Goal: Transaction & Acquisition: Download file/media

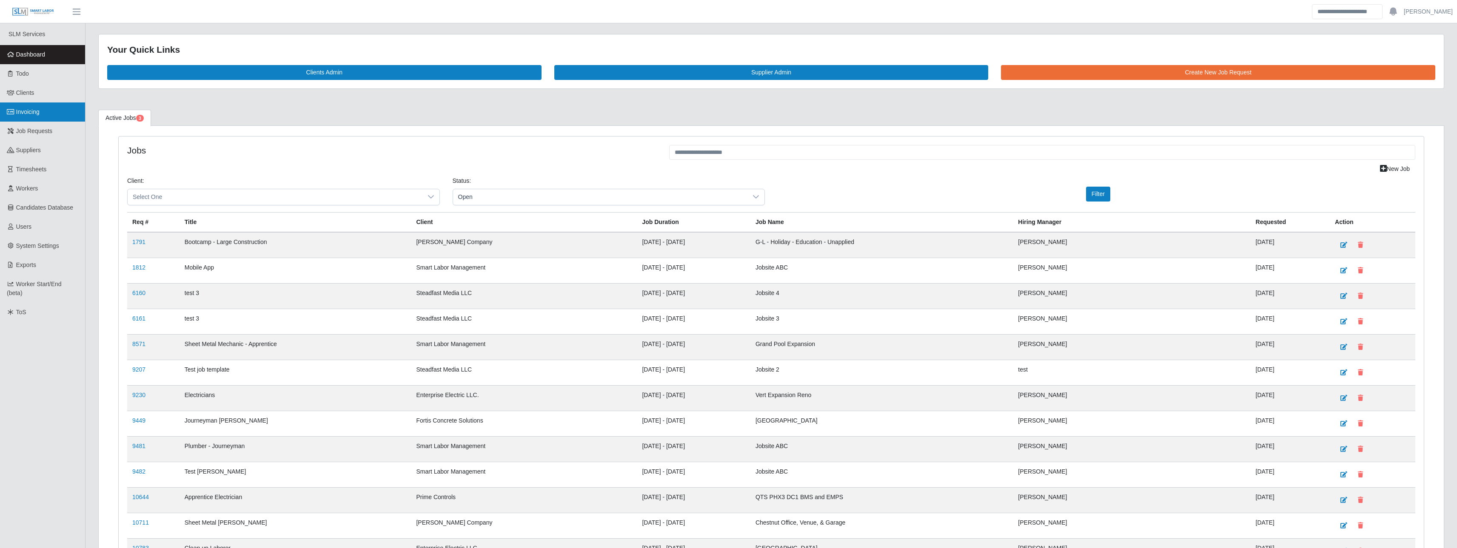
click at [29, 108] on span "Invoicing" at bounding box center [27, 111] width 23 height 7
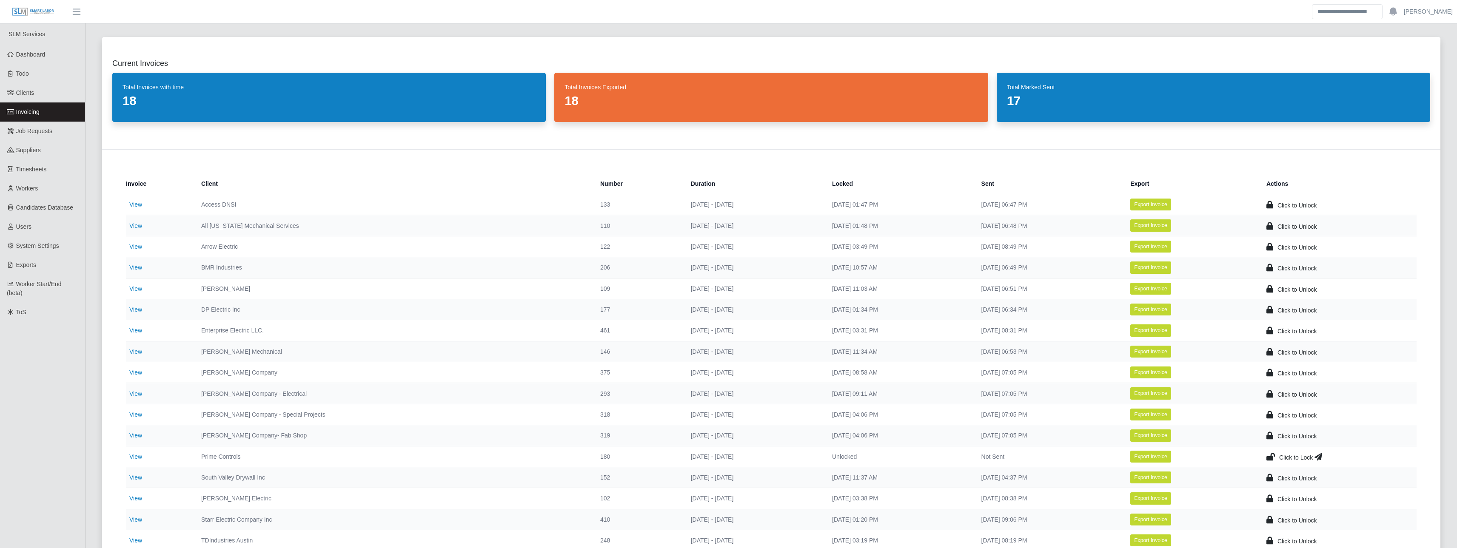
scroll to position [99, 0]
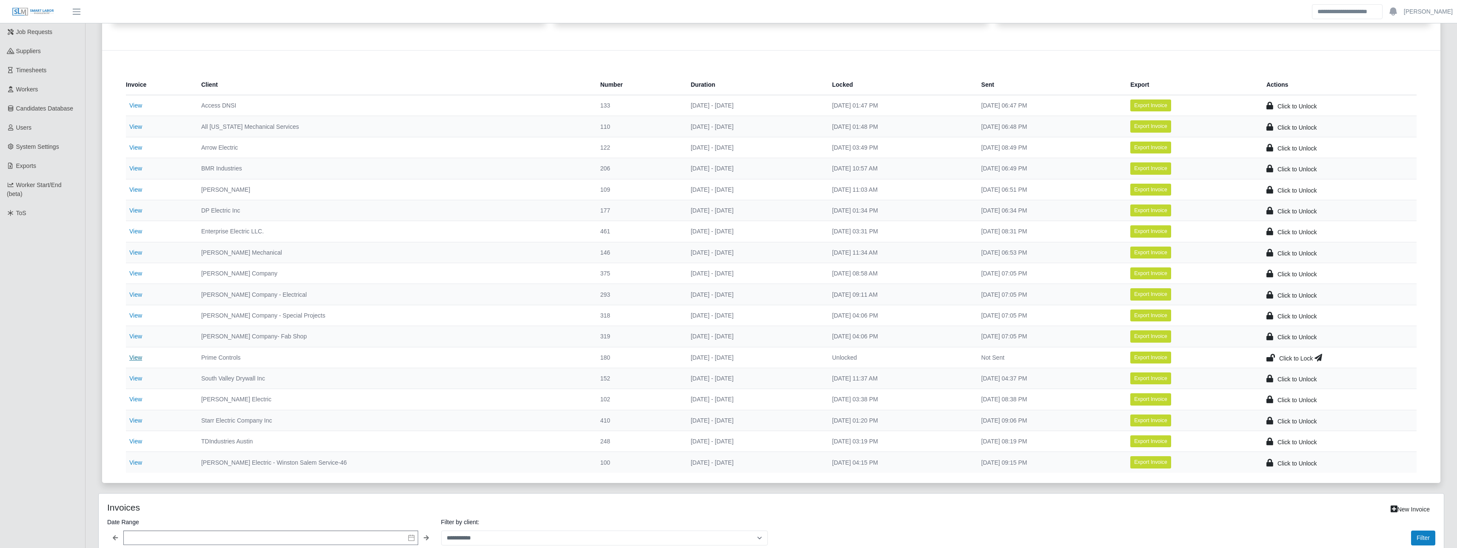
click at [134, 359] on link "View" at bounding box center [135, 357] width 13 height 7
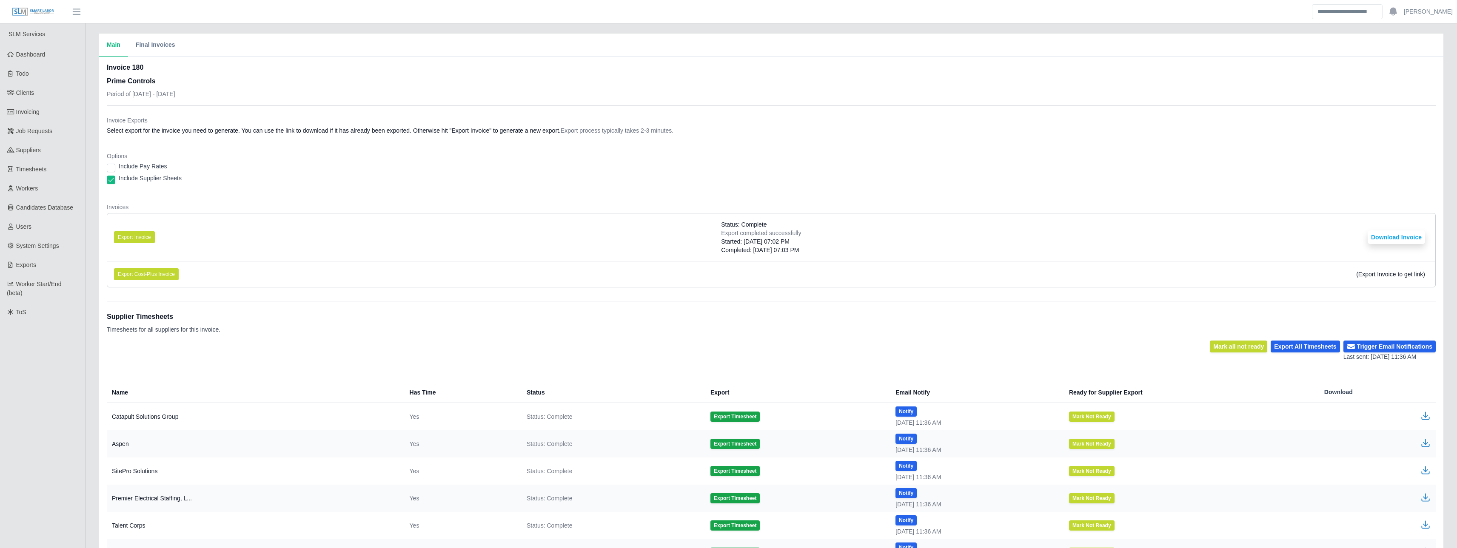
click at [458, 51] on div "Main Final Invoices" at bounding box center [771, 45] width 1344 height 23
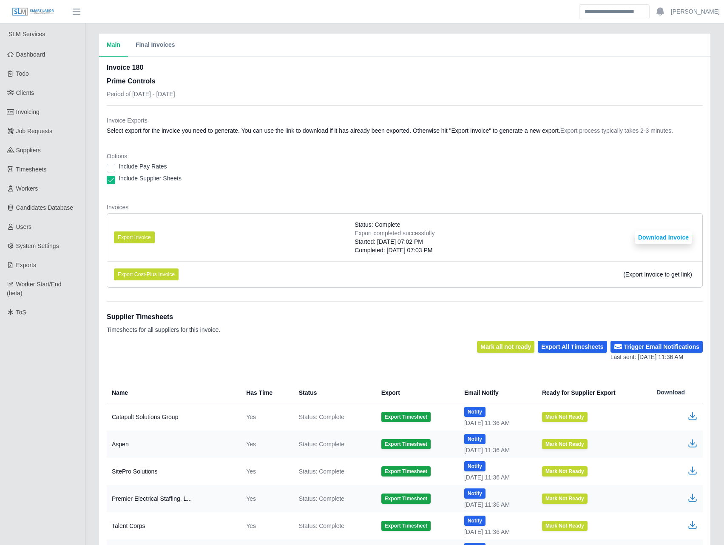
click at [658, 128] on span "Export process typically takes 2-3 minutes." at bounding box center [617, 130] width 113 height 7
click at [605, 200] on dl "Invoice Exports Select export for the invoice you need to generate. You can use…" at bounding box center [405, 205] width 596 height 178
click at [654, 230] on li "Export Invoice Status: Complete Export completed successfully Started: 10/09/20…" at bounding box center [405, 238] width 596 height 48
click at [659, 235] on button "Download Invoice" at bounding box center [663, 238] width 57 height 14
